Goal: Use online tool/utility: Utilize a website feature to perform a specific function

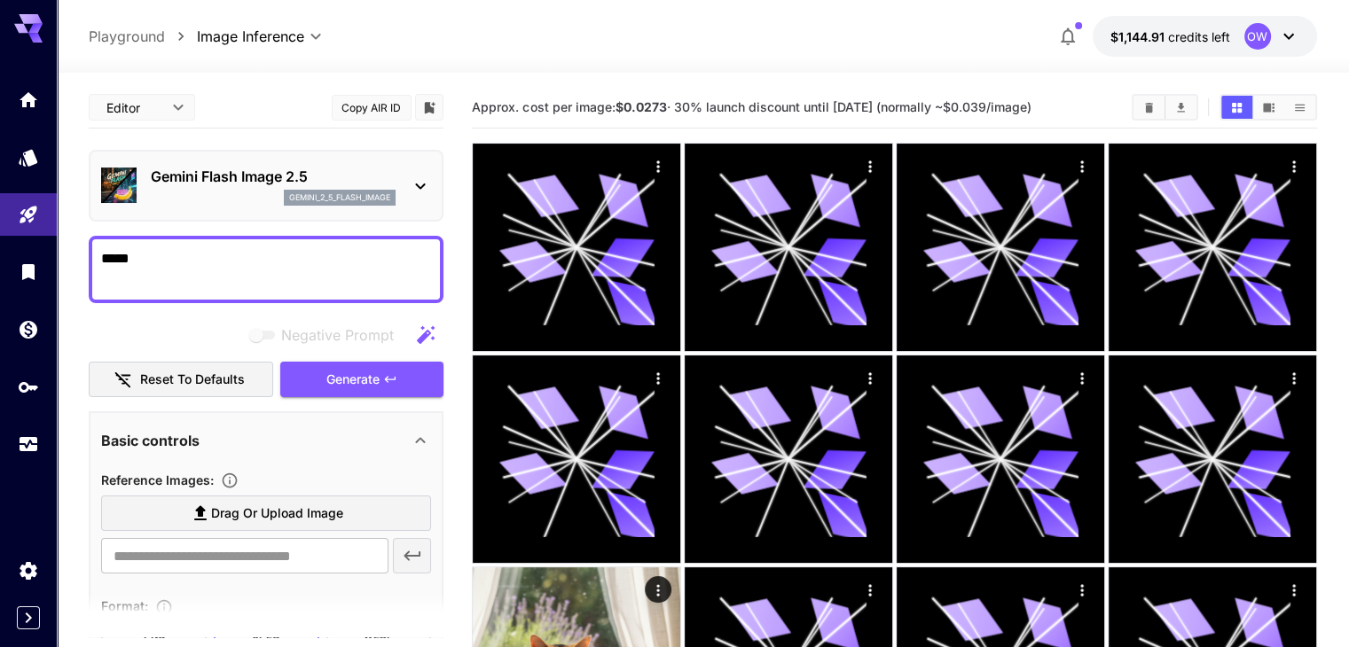
type textarea "*****"
click at [112, 327] on div "Negative Prompt" at bounding box center [266, 334] width 355 height 35
click at [381, 377] on button "Generate" at bounding box center [361, 380] width 163 height 36
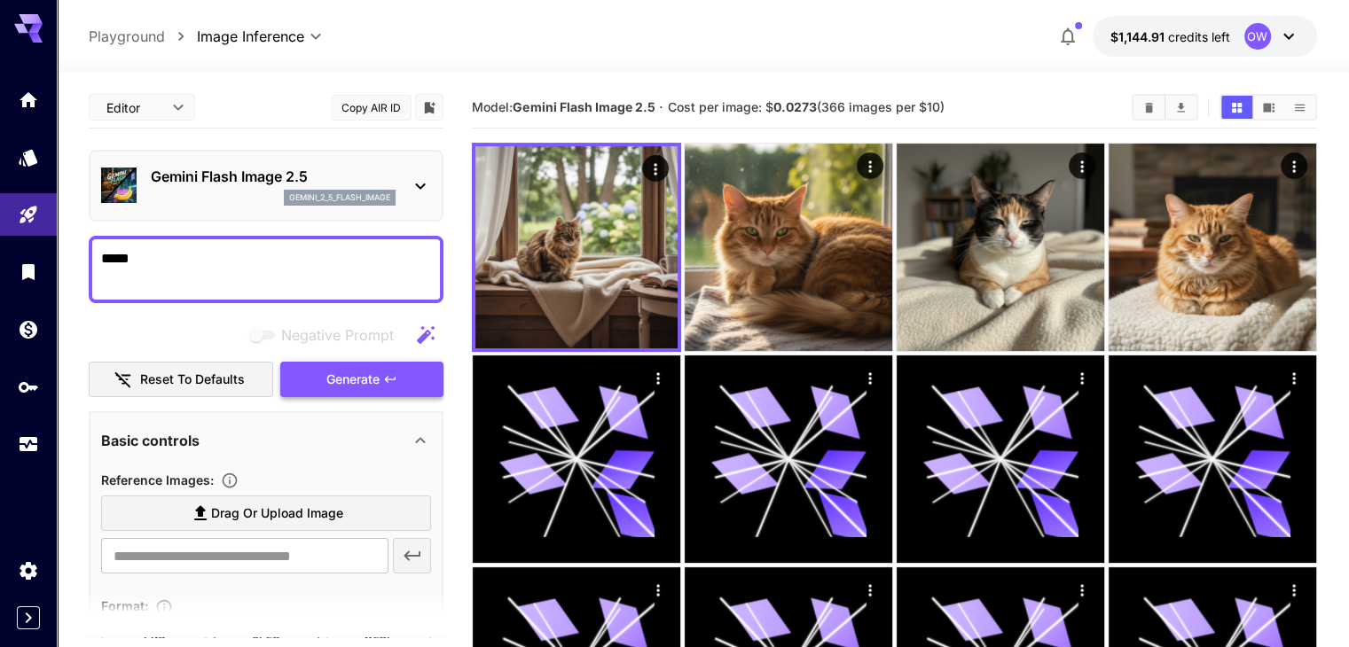
click at [369, 371] on span "Generate" at bounding box center [352, 380] width 53 height 22
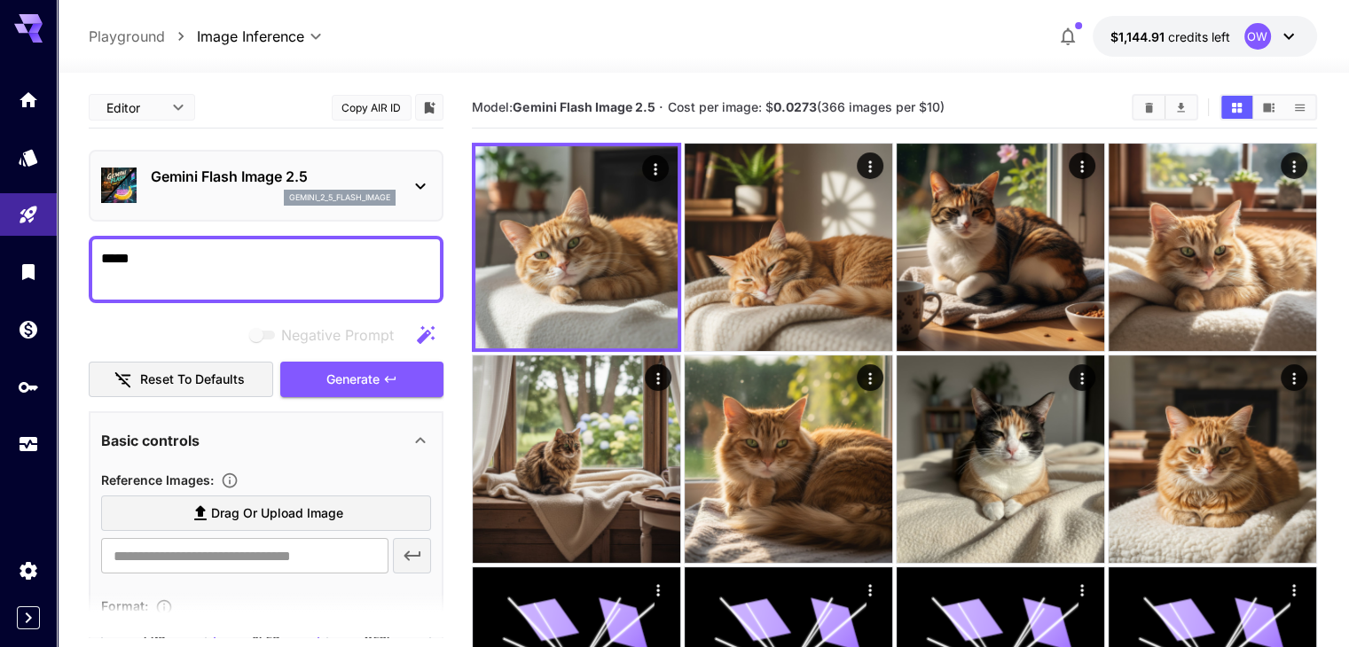
click at [341, 353] on div "Negative Prompt Reset to defaults Generate" at bounding box center [266, 357] width 355 height 81
click at [341, 362] on button "Generate" at bounding box center [361, 380] width 163 height 36
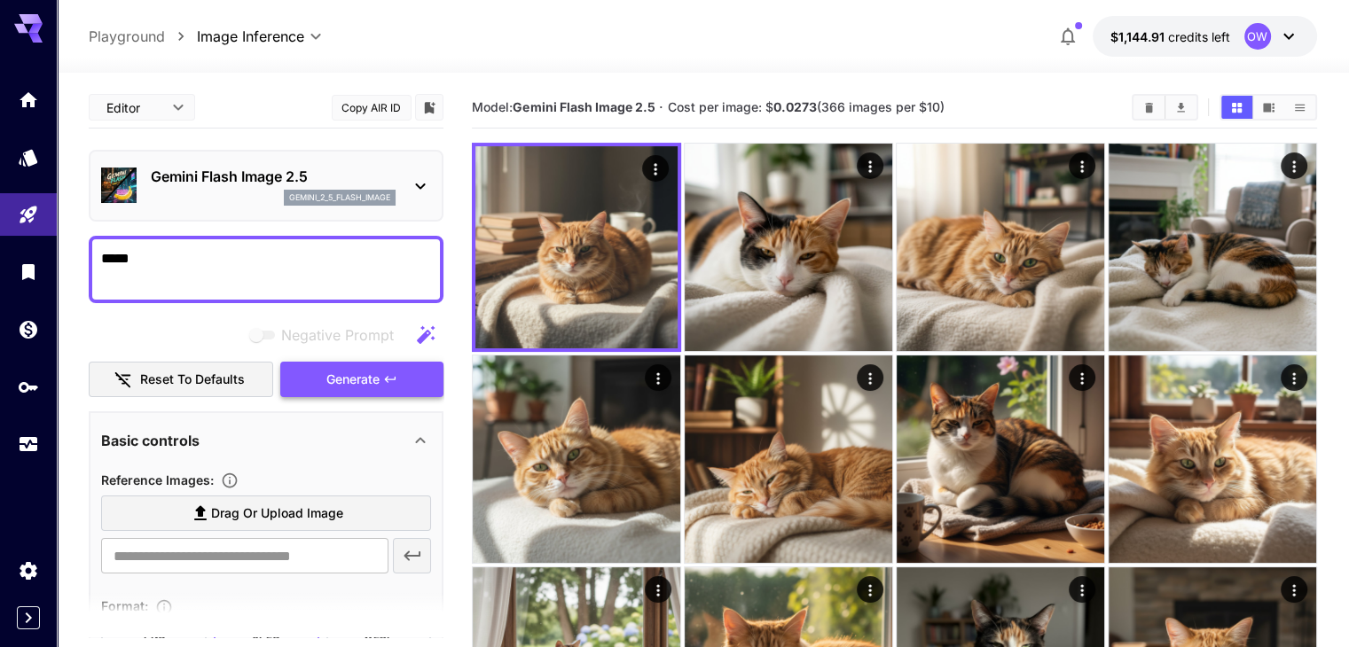
click at [340, 370] on span "Generate" at bounding box center [352, 380] width 53 height 22
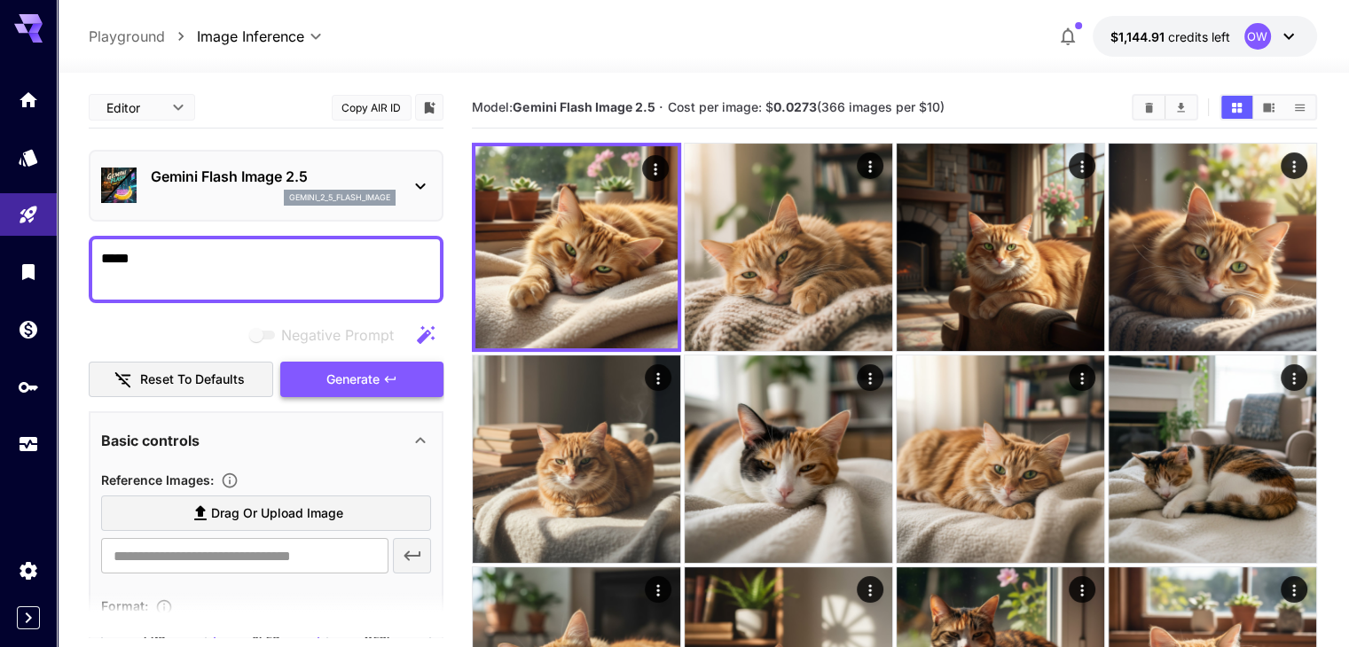
click at [363, 377] on span "Generate" at bounding box center [352, 380] width 53 height 22
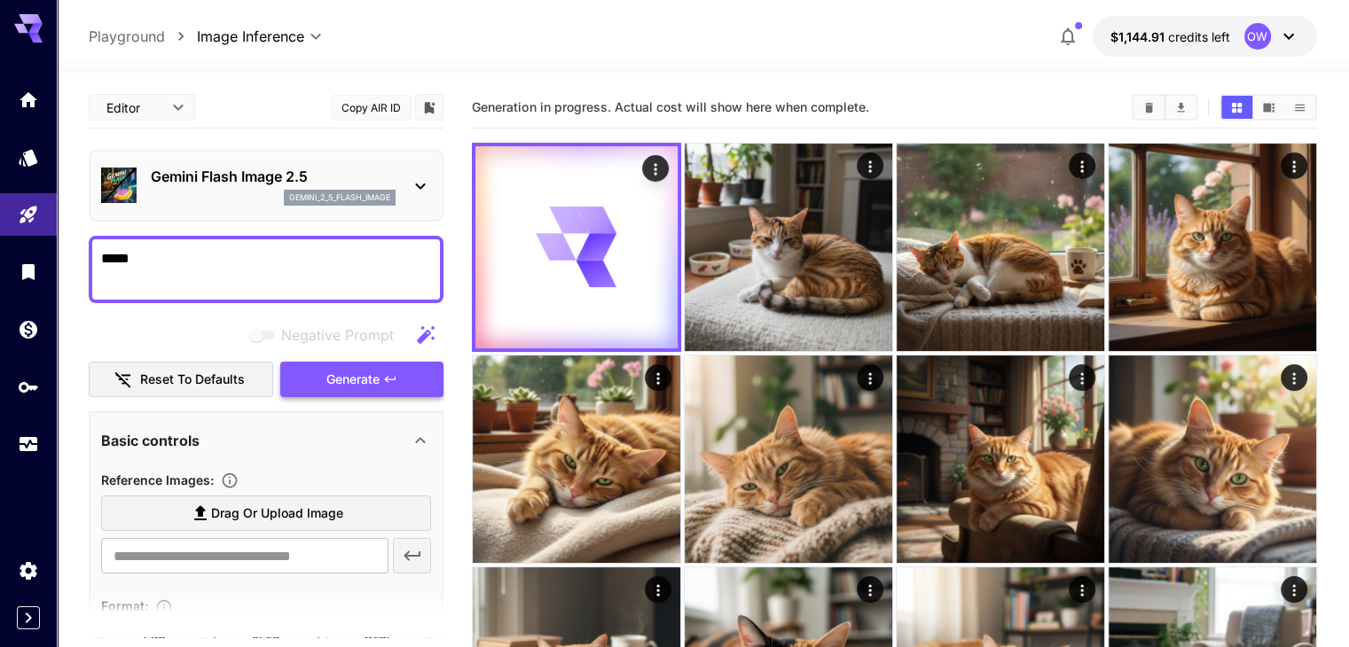
click at [352, 383] on span "Generate" at bounding box center [352, 380] width 53 height 22
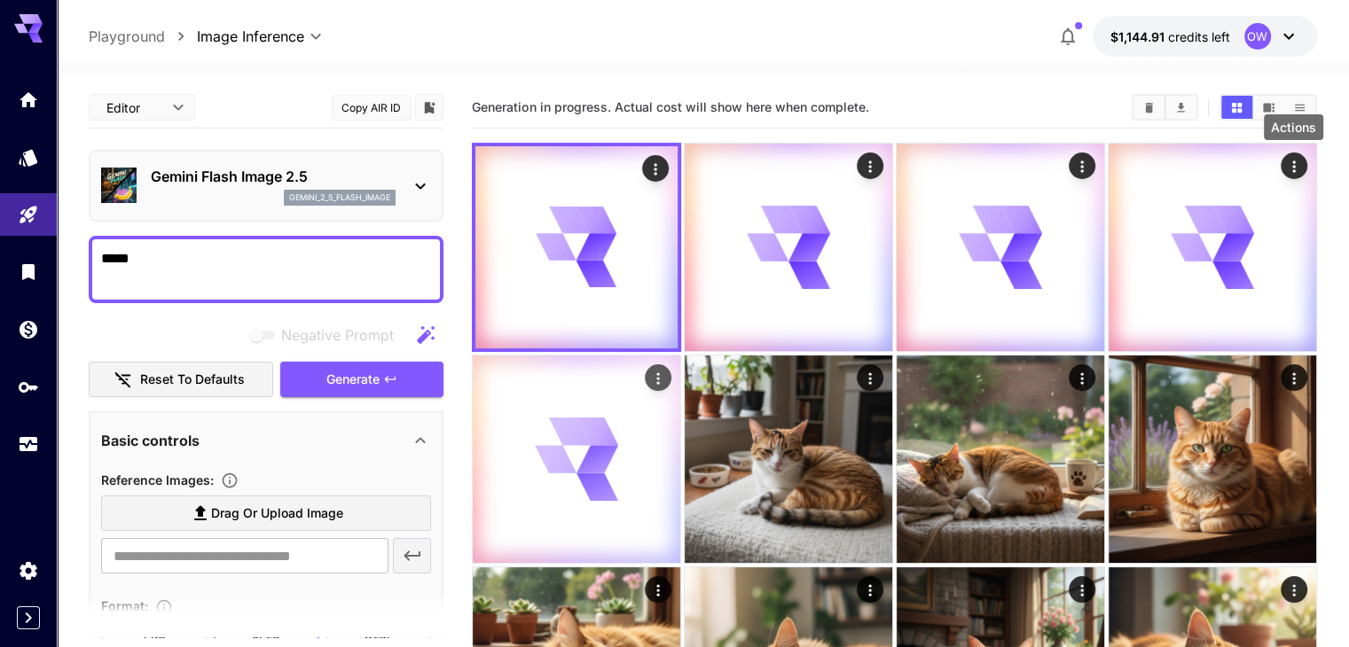
click at [671, 364] on div "Actions" at bounding box center [658, 377] width 27 height 27
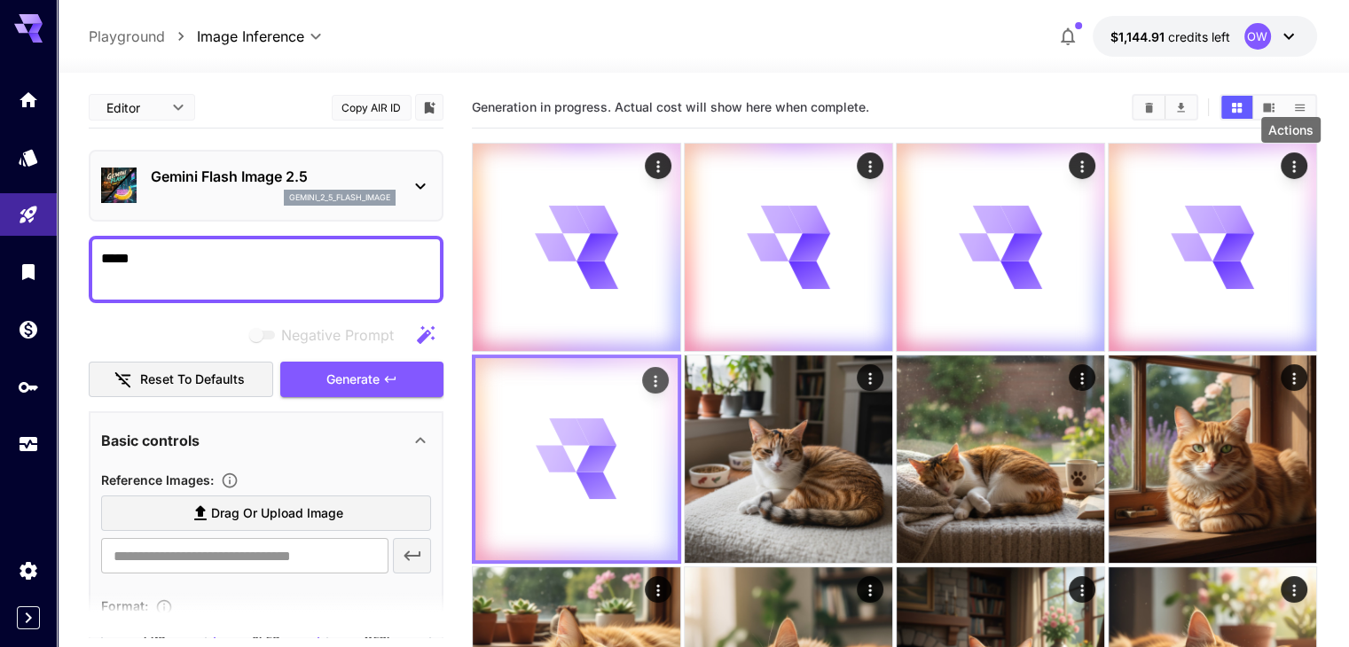
click at [669, 367] on button "Actions" at bounding box center [655, 380] width 27 height 27
click at [664, 372] on icon "Actions" at bounding box center [655, 381] width 18 height 18
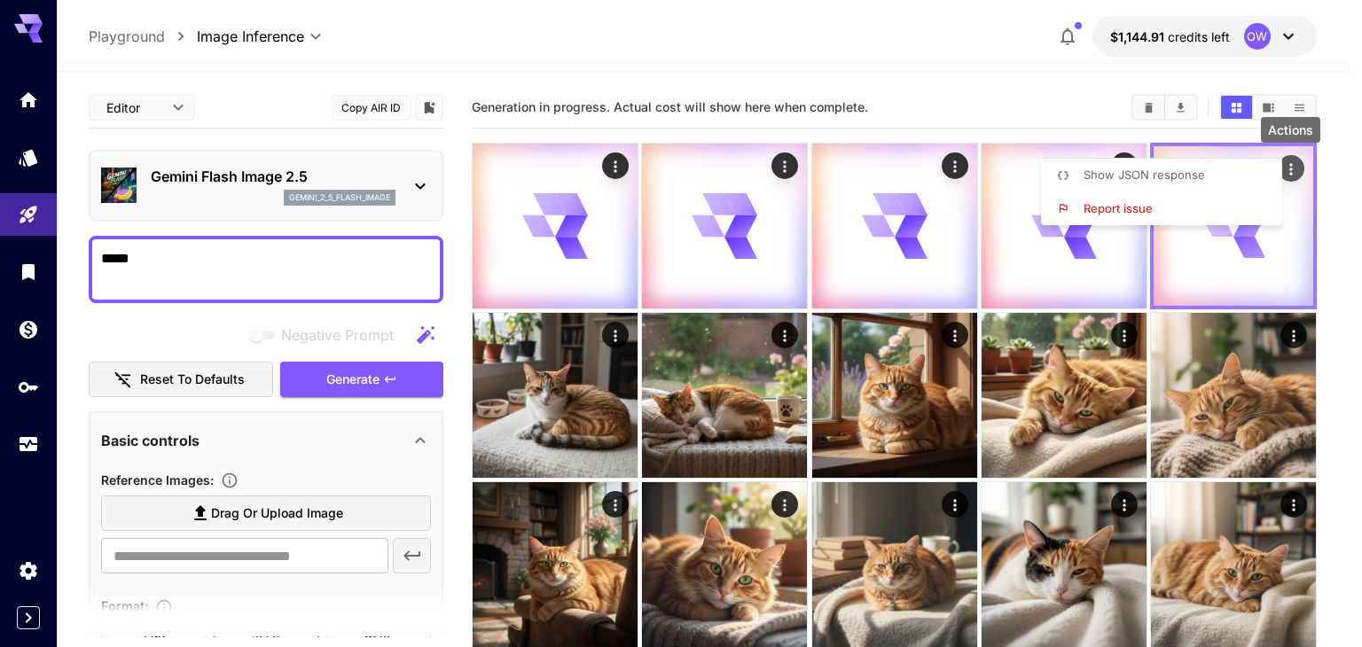
click at [1291, 166] on div at bounding box center [681, 323] width 1362 height 647
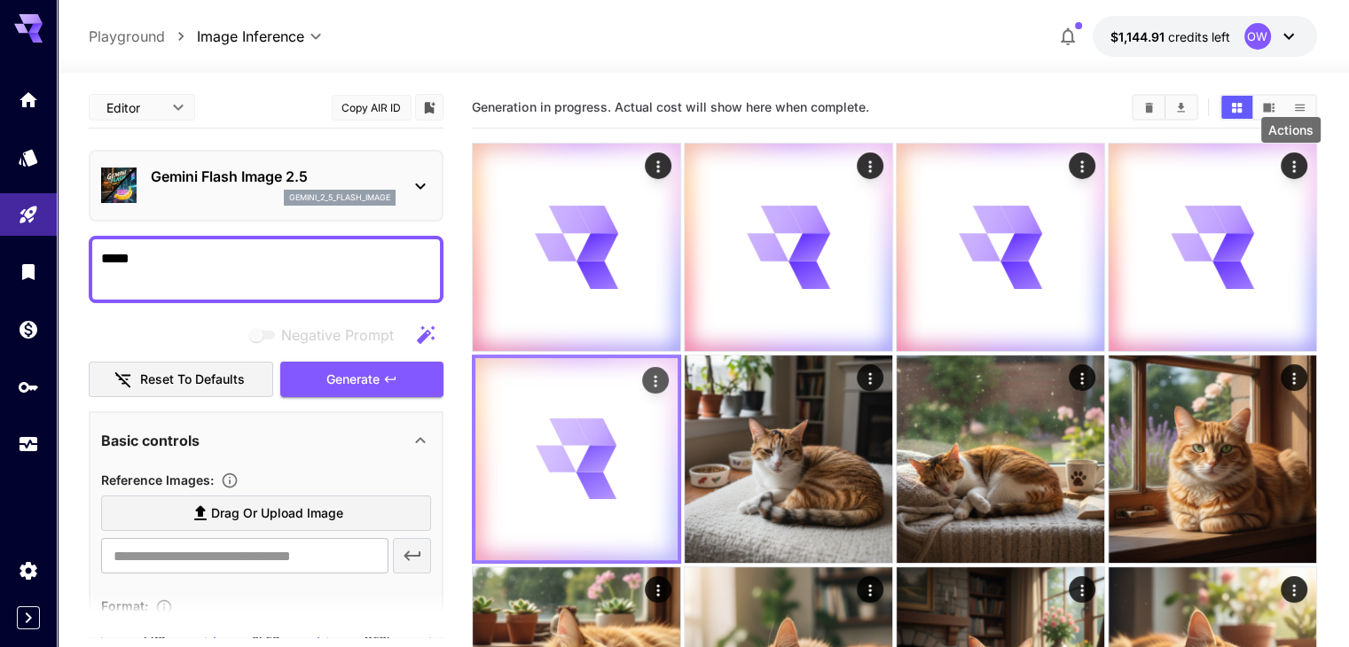
click at [664, 372] on icon "Actions" at bounding box center [655, 381] width 18 height 18
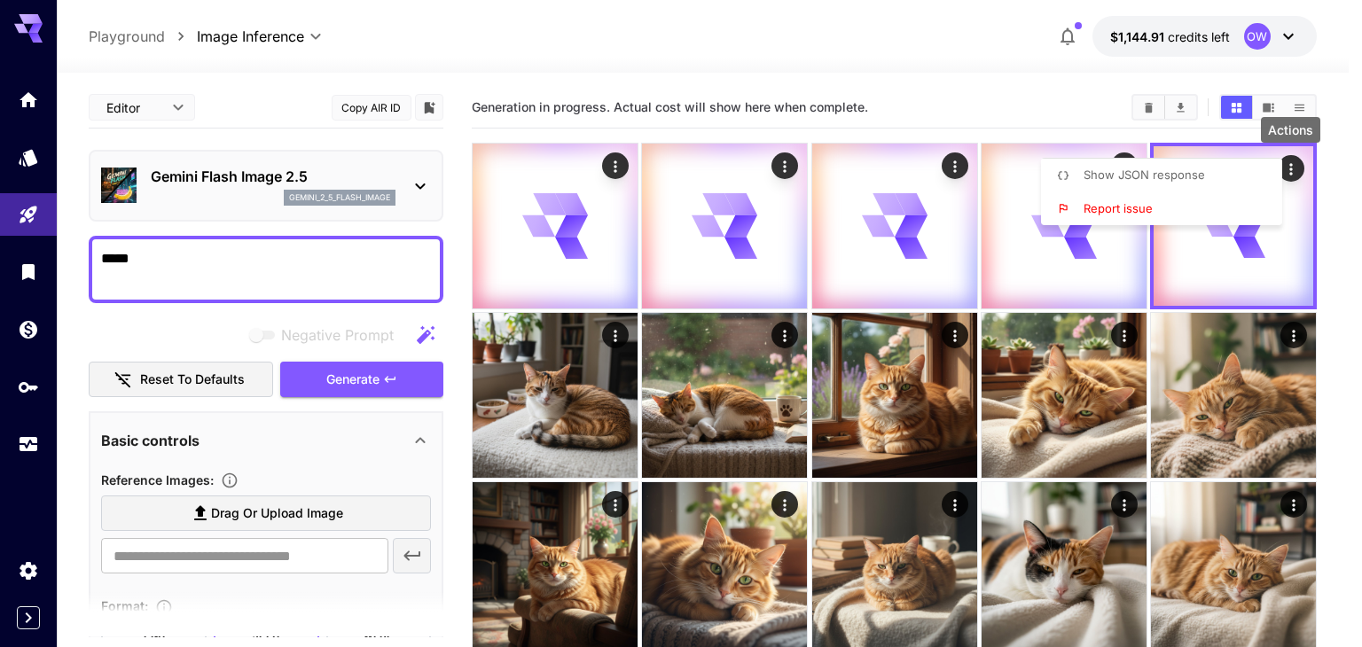
click at [1231, 171] on li "Show JSON response" at bounding box center [1167, 176] width 252 height 34
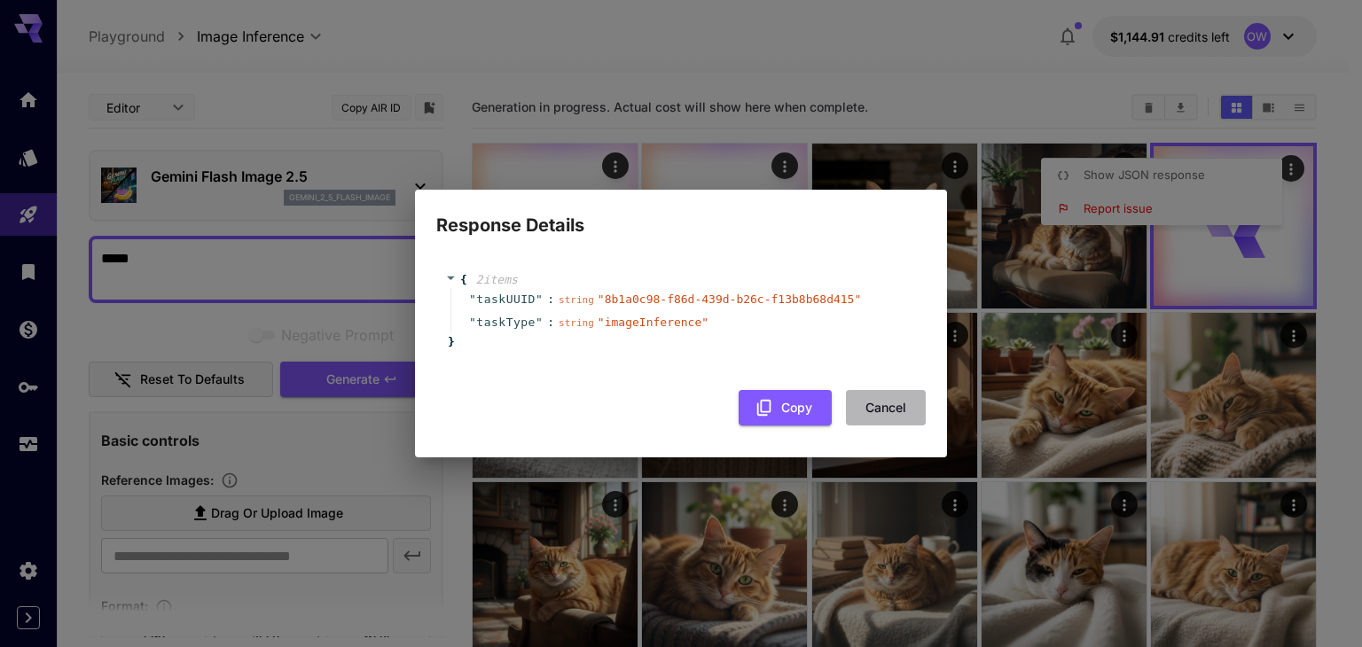
click at [883, 405] on button "Cancel" at bounding box center [886, 408] width 80 height 36
